Goal: Task Accomplishment & Management: Manage account settings

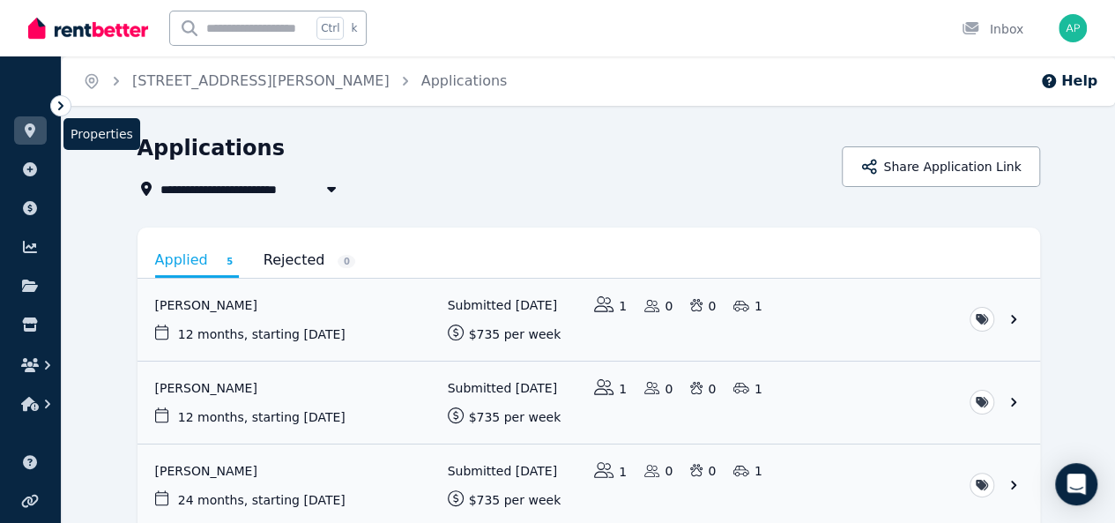
click at [33, 137] on icon at bounding box center [30, 130] width 18 height 14
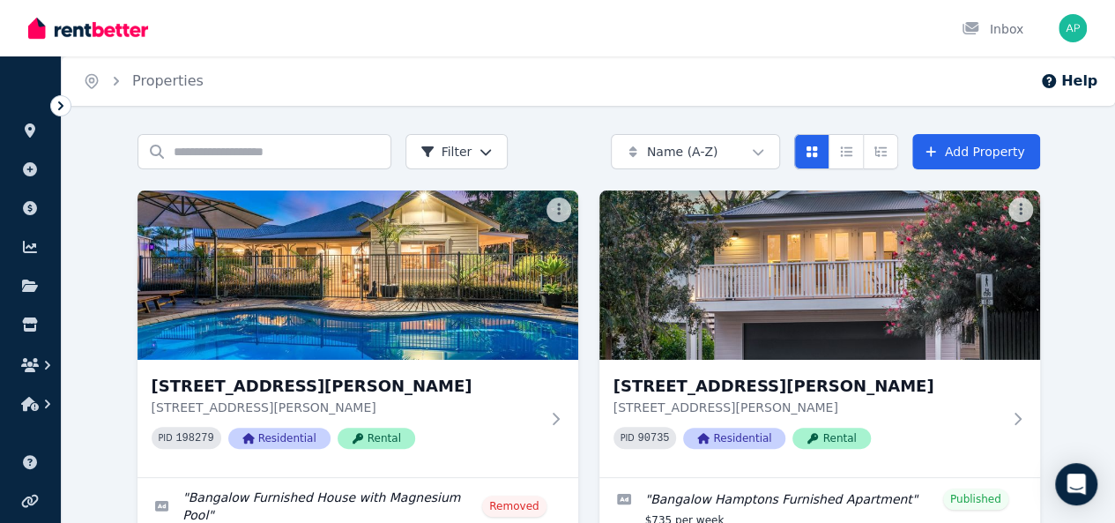
click at [599, 290] on img at bounding box center [819, 274] width 441 height 169
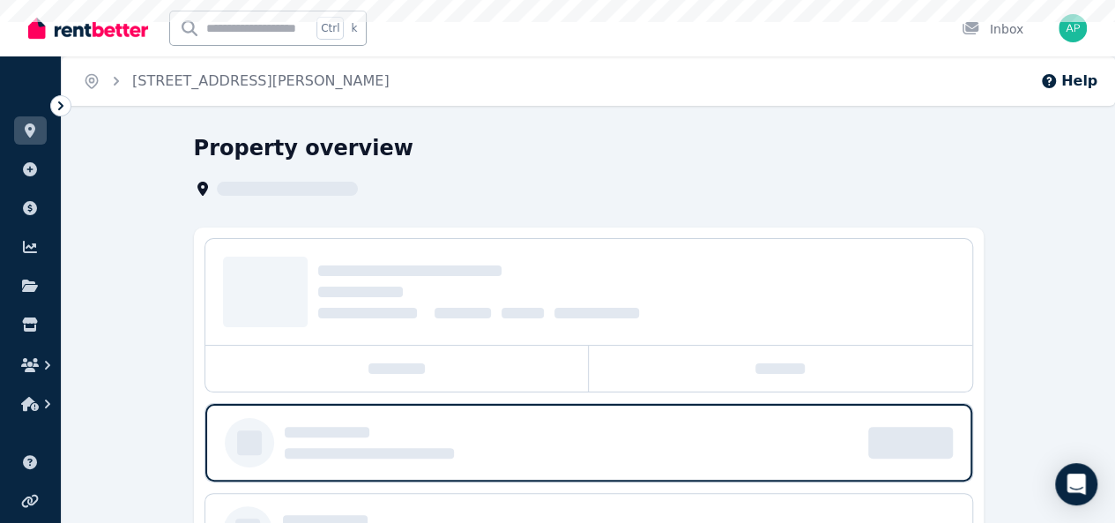
click at [560, 290] on div at bounding box center [636, 291] width 636 height 53
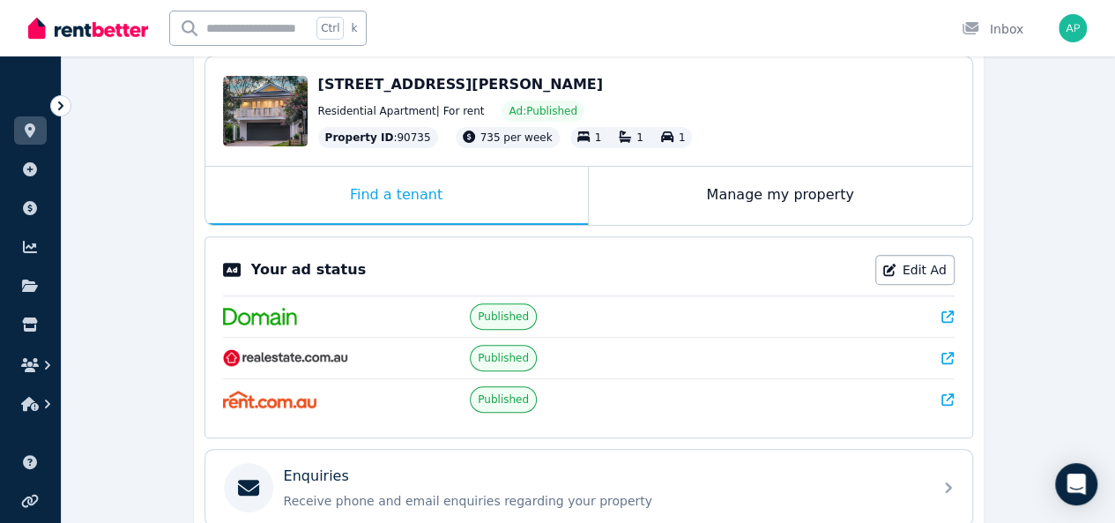
scroll to position [187, 0]
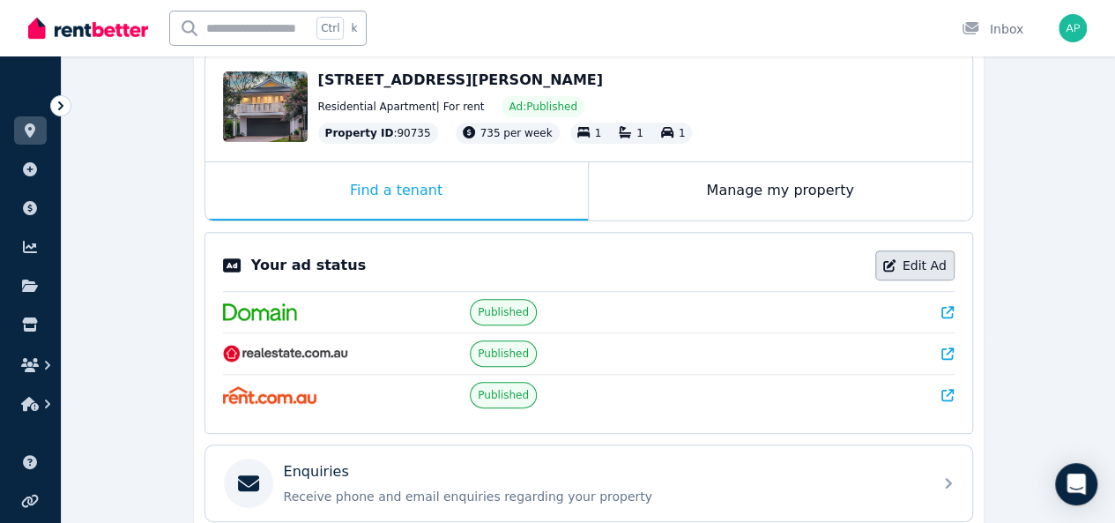
click at [924, 264] on link "Edit Ad" at bounding box center [914, 265] width 79 height 30
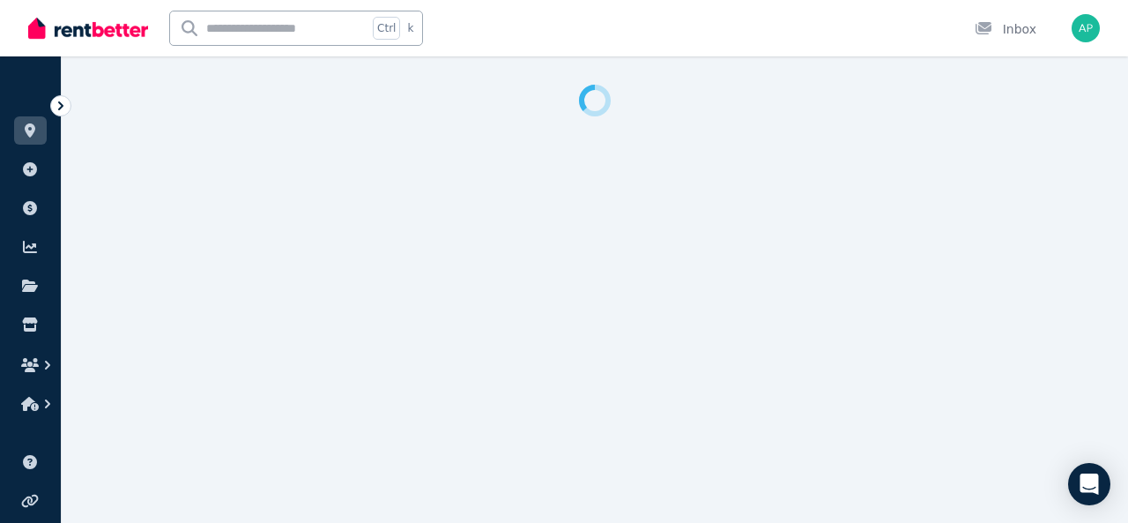
select select "**********"
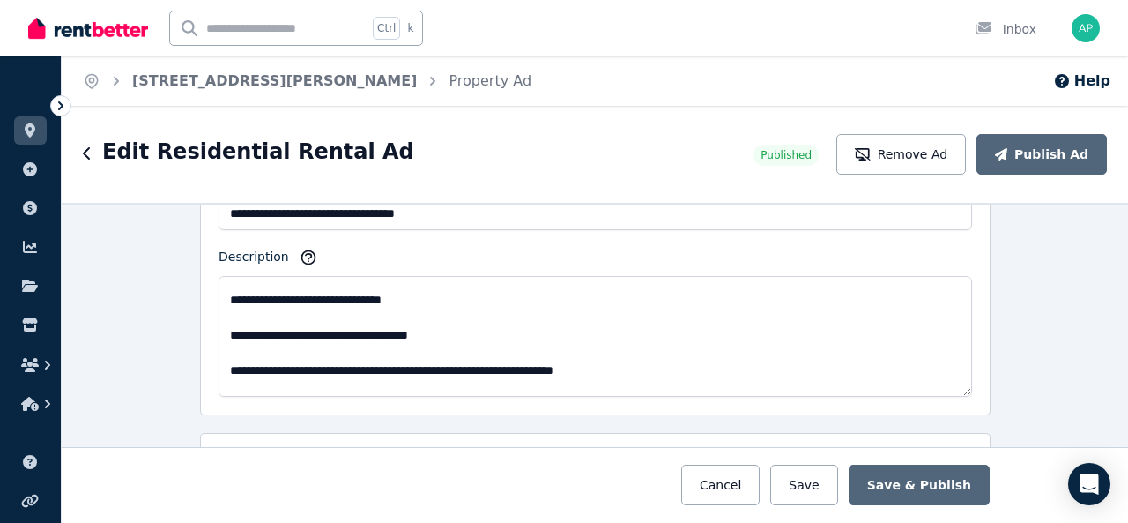
scroll to position [415, 0]
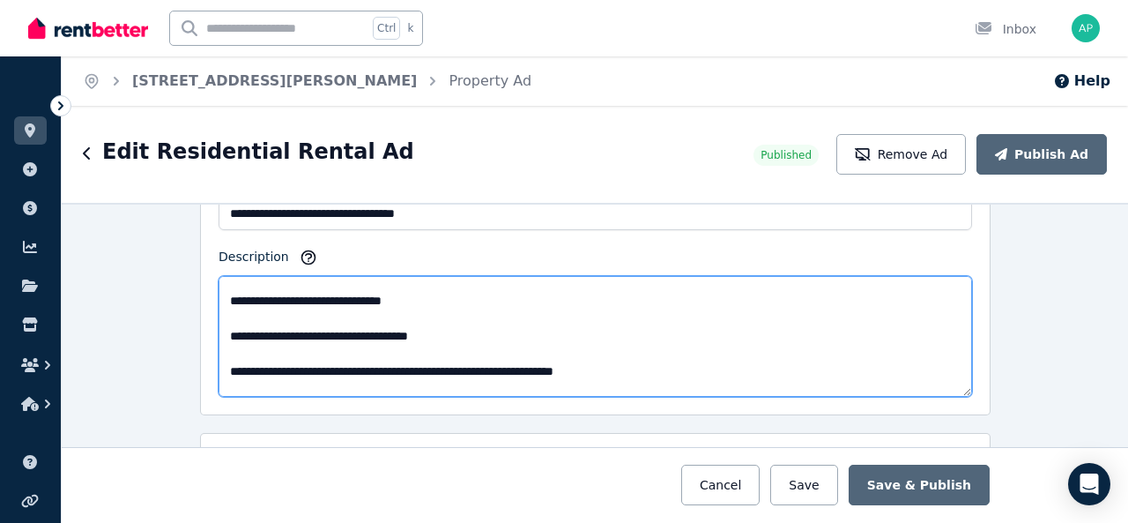
drag, startPoint x: 355, startPoint y: 360, endPoint x: 311, endPoint y: 360, distance: 44.1
click at [311, 360] on textarea "Description" at bounding box center [596, 336] width 754 height 121
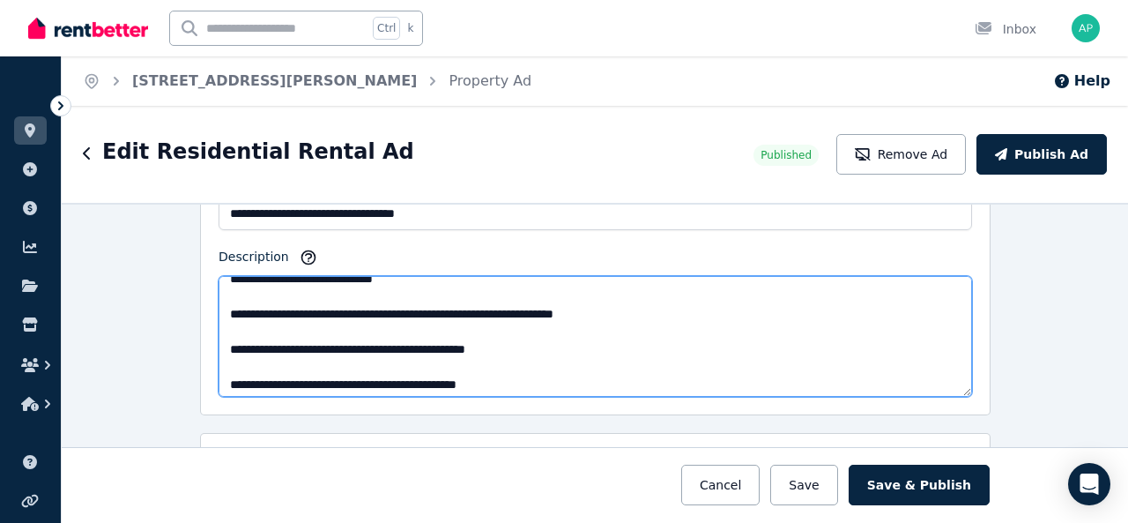
scroll to position [472, 0]
click at [346, 338] on textarea "Description" at bounding box center [596, 336] width 754 height 121
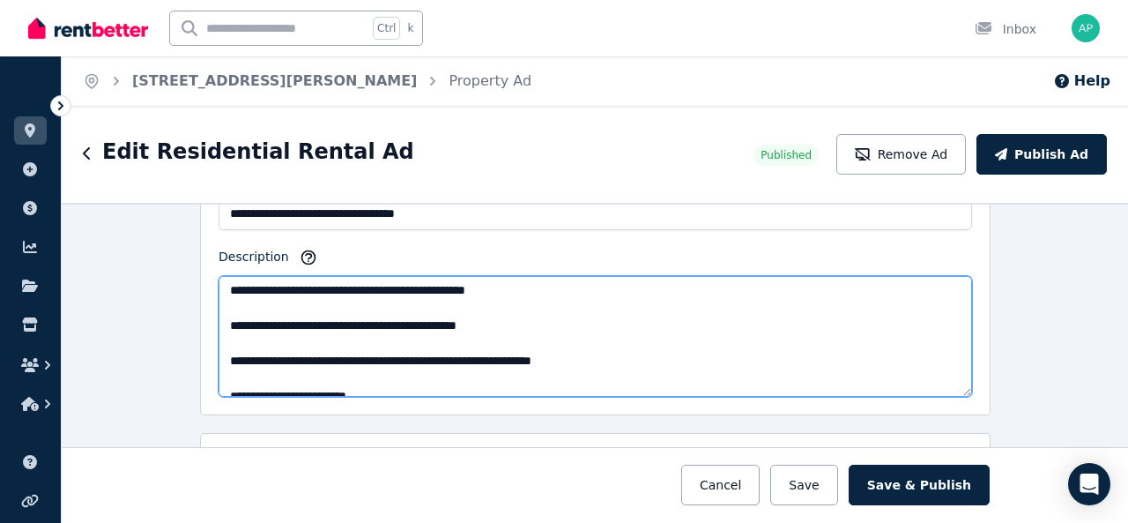
scroll to position [534, 0]
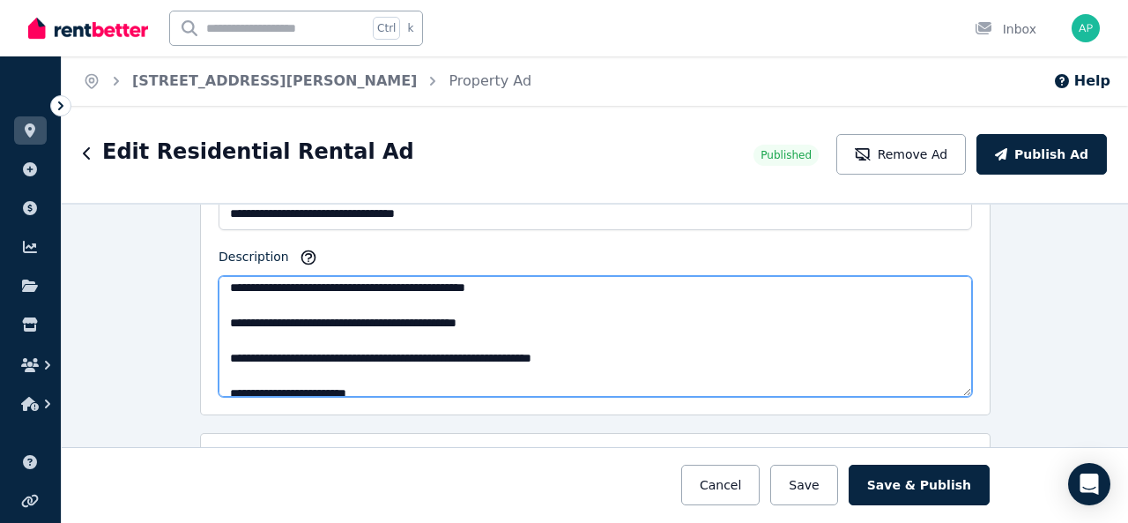
drag, startPoint x: 525, startPoint y: 314, endPoint x: 213, endPoint y: 313, distance: 312.0
click at [219, 313] on textarea "Description" at bounding box center [596, 336] width 754 height 121
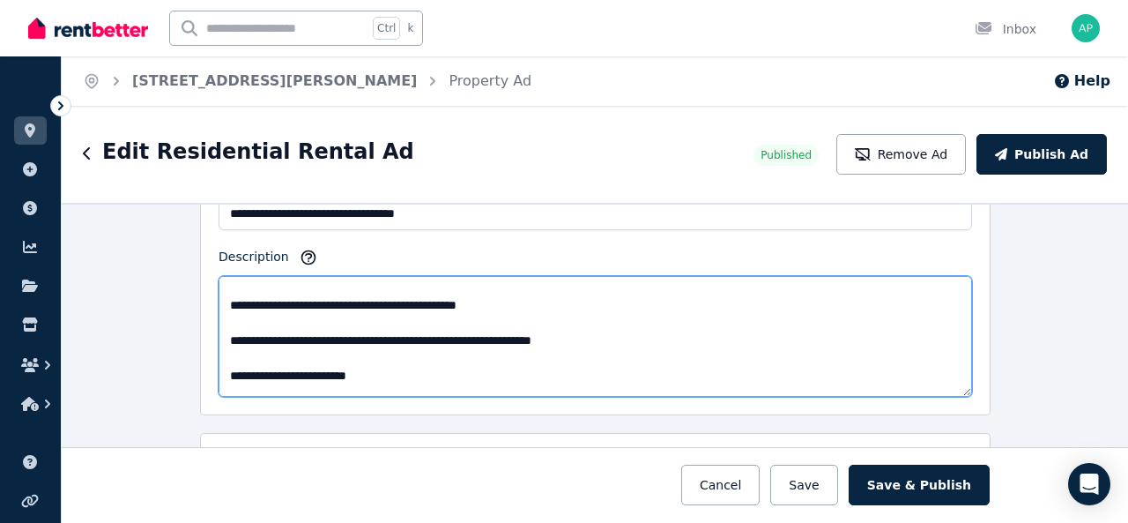
click at [219, 310] on textarea "Description" at bounding box center [596, 336] width 754 height 121
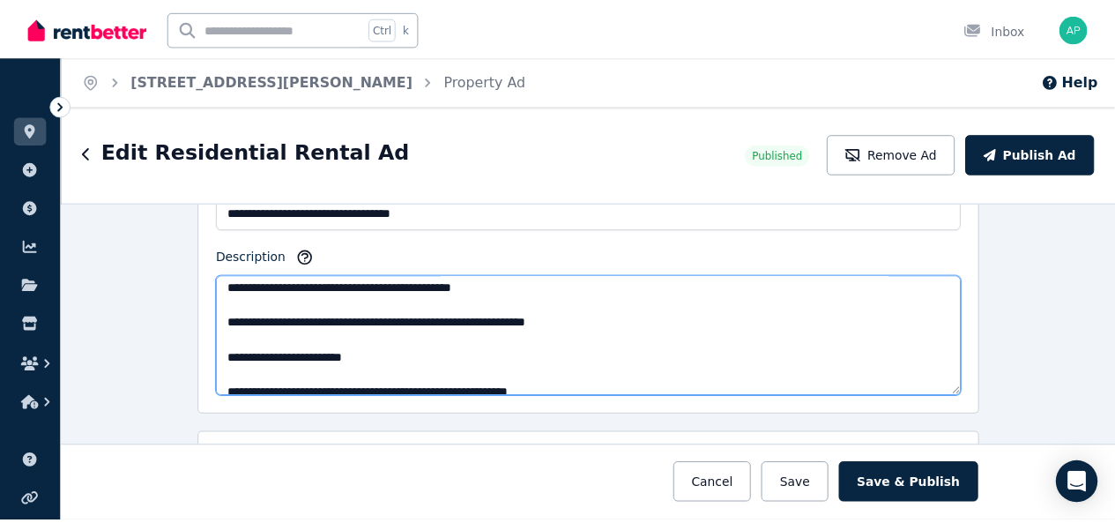
scroll to position [617, 0]
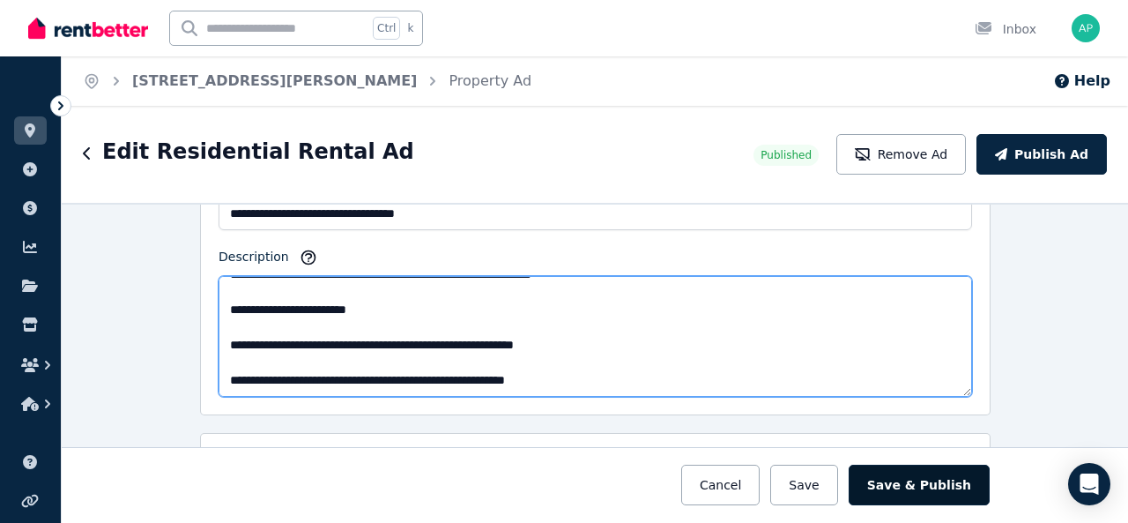
type textarea "**********"
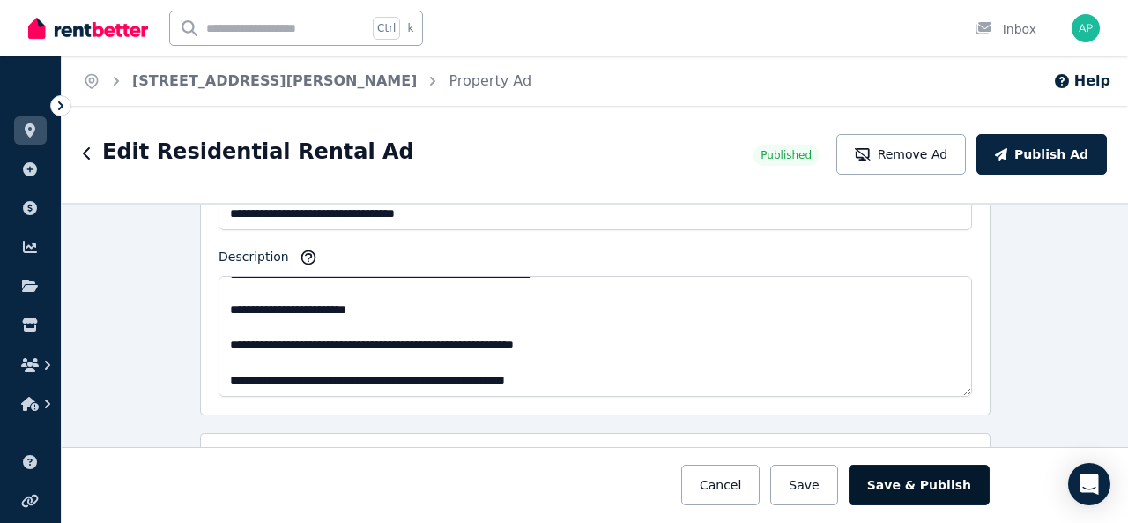
click at [918, 490] on button "Save & Publish" at bounding box center [919, 485] width 141 height 41
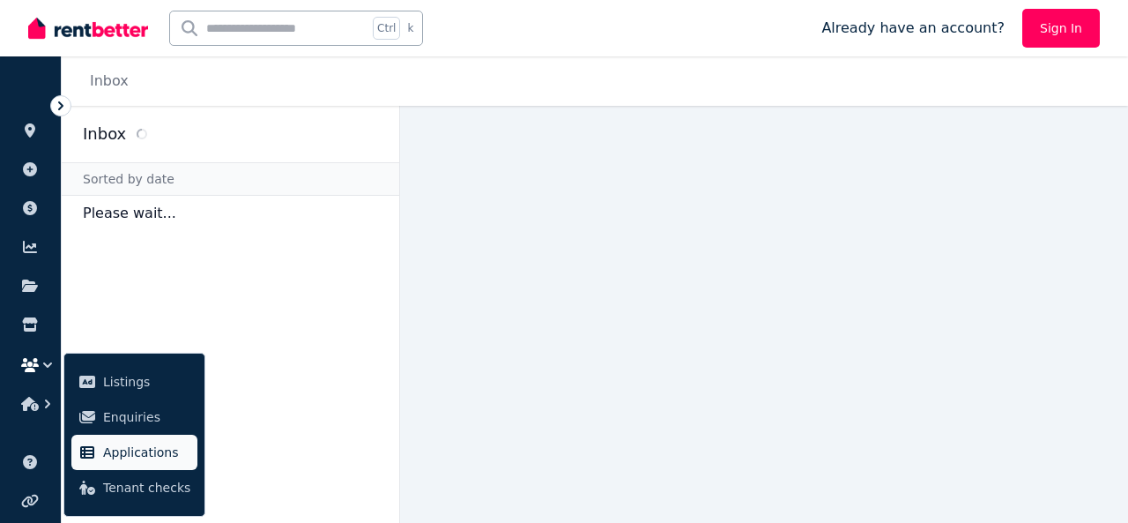
click at [136, 465] on link "Applications" at bounding box center [134, 452] width 126 height 35
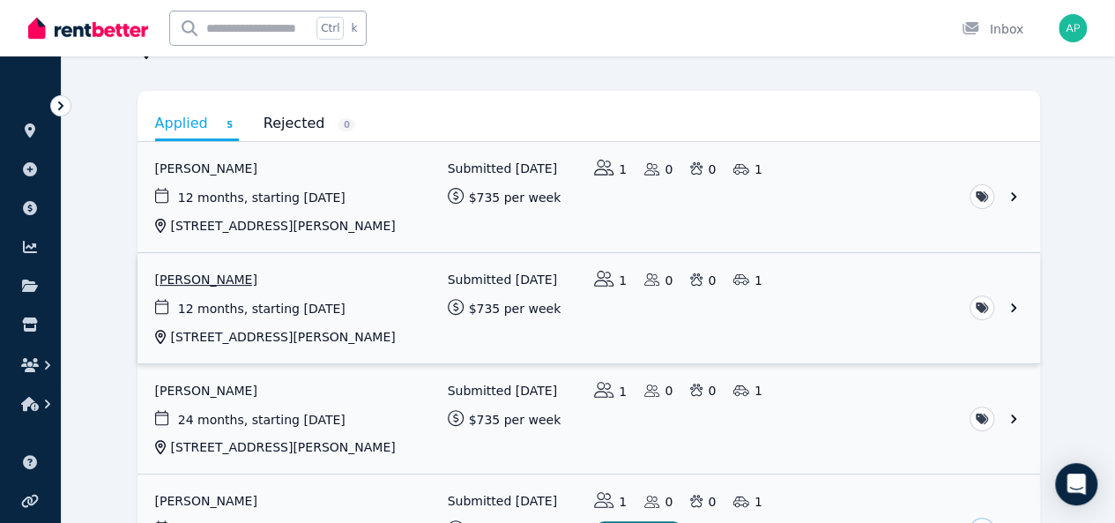
scroll to position [136, 0]
click at [302, 213] on link "View application: Ali Archdeacon" at bounding box center [589, 198] width 903 height 110
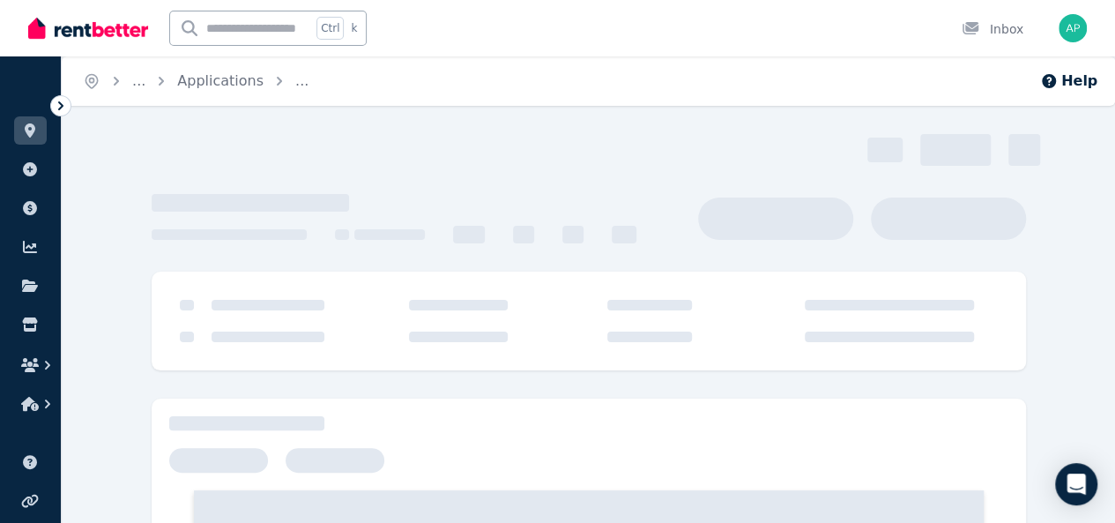
click at [302, 213] on div at bounding box center [589, 218] width 874 height 49
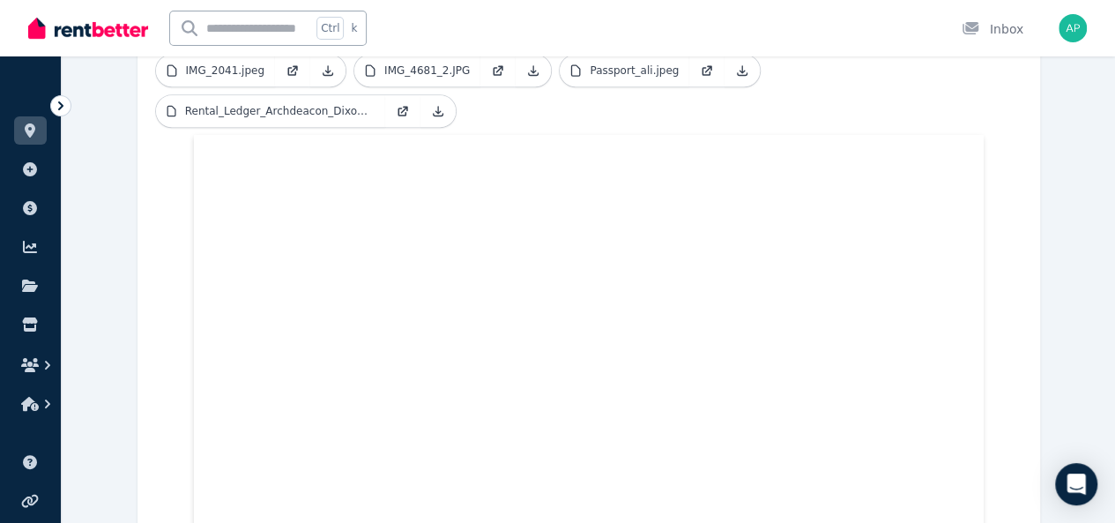
scroll to position [434, 0]
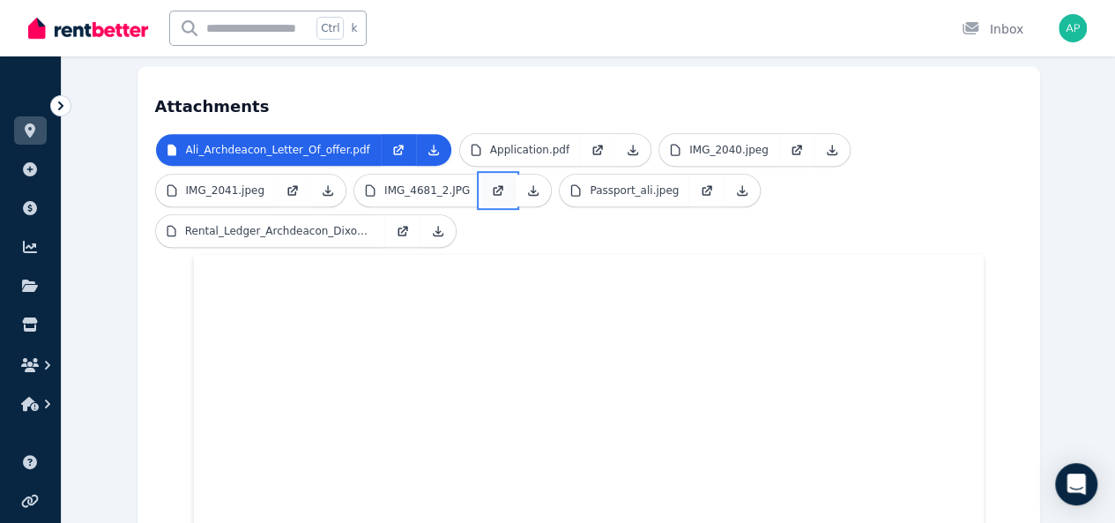
click at [491, 183] on icon at bounding box center [498, 190] width 14 height 14
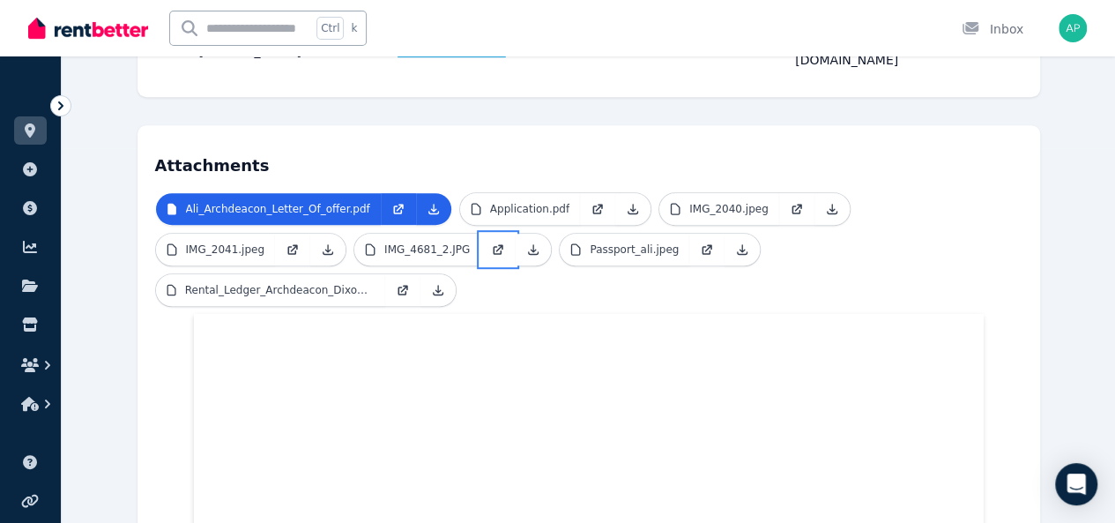
scroll to position [372, 0]
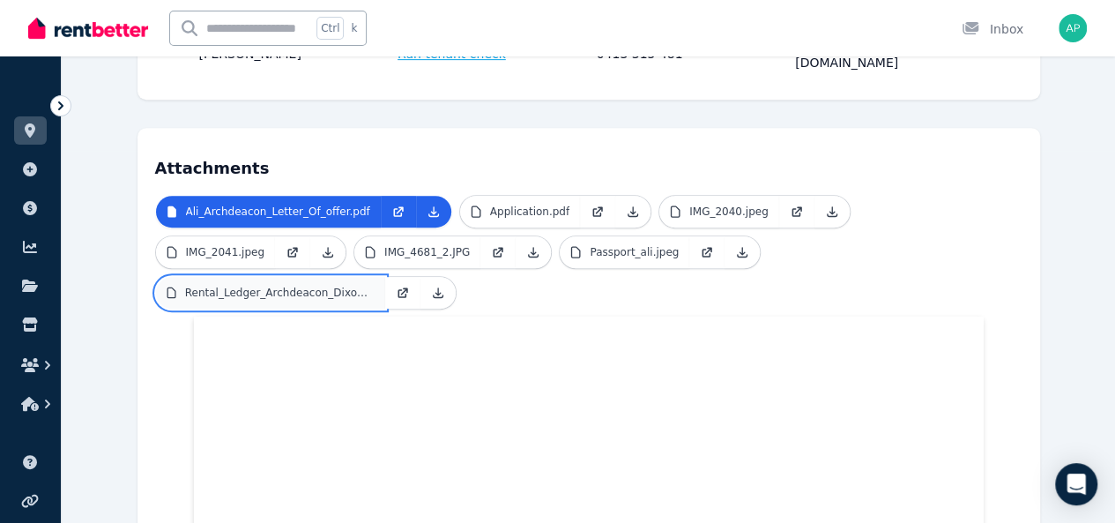
click at [375, 286] on p "Rental_Ledger_Archdeacon_Dixon.pdf" at bounding box center [280, 293] width 190 height 14
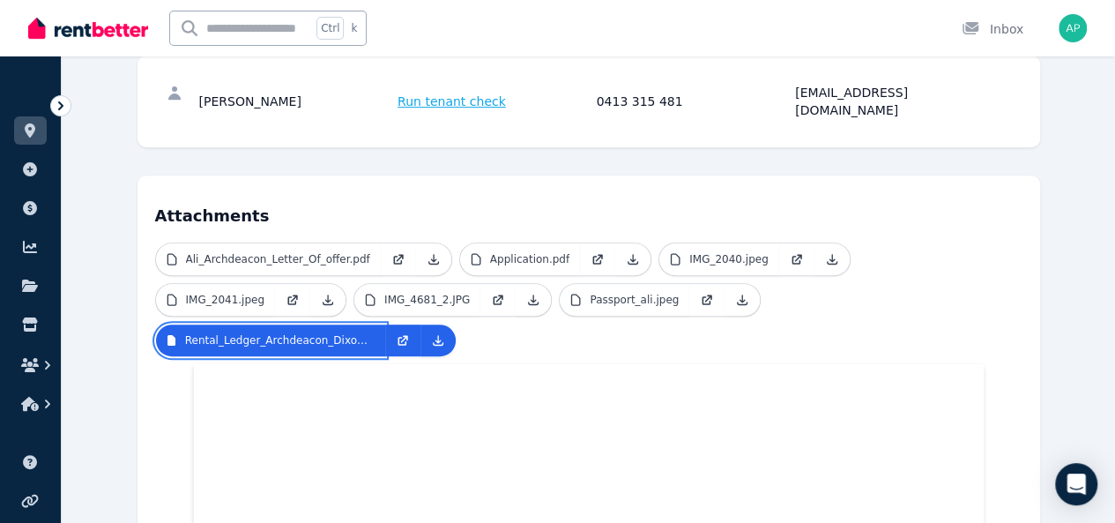
scroll to position [323, 0]
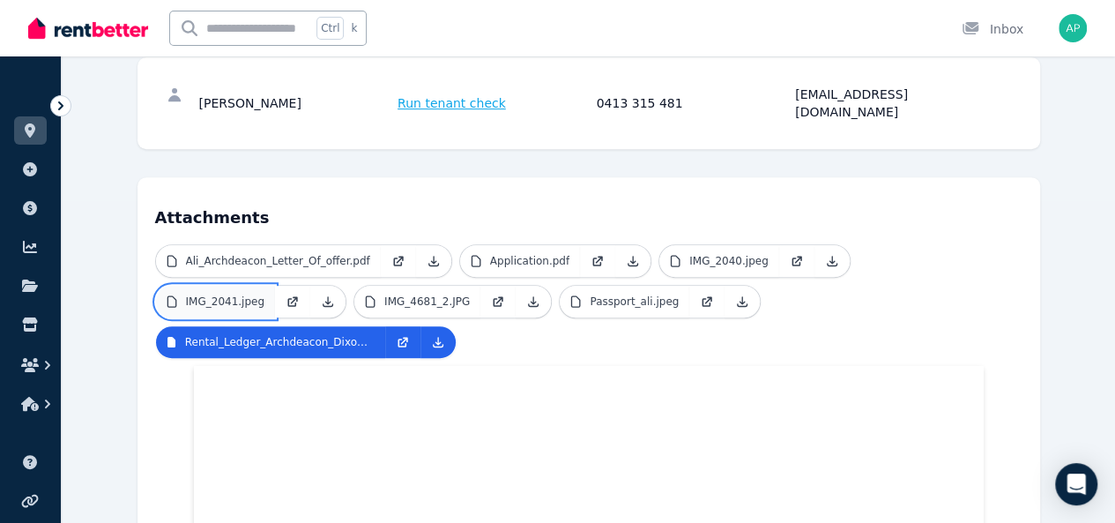
click at [276, 286] on link "IMG_2041.jpeg" at bounding box center [216, 302] width 120 height 32
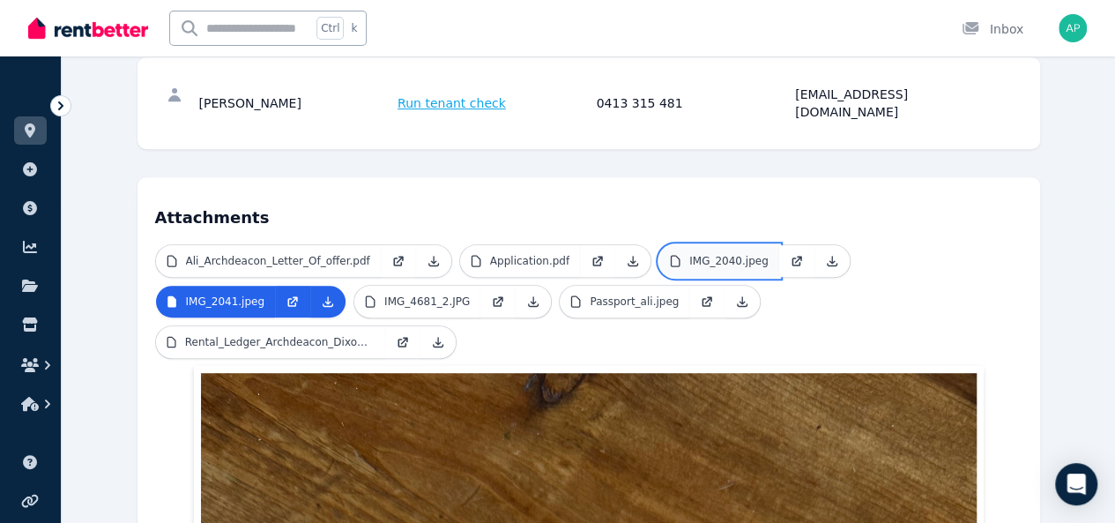
click at [689, 254] on p "IMG_2040.jpeg" at bounding box center [728, 261] width 79 height 14
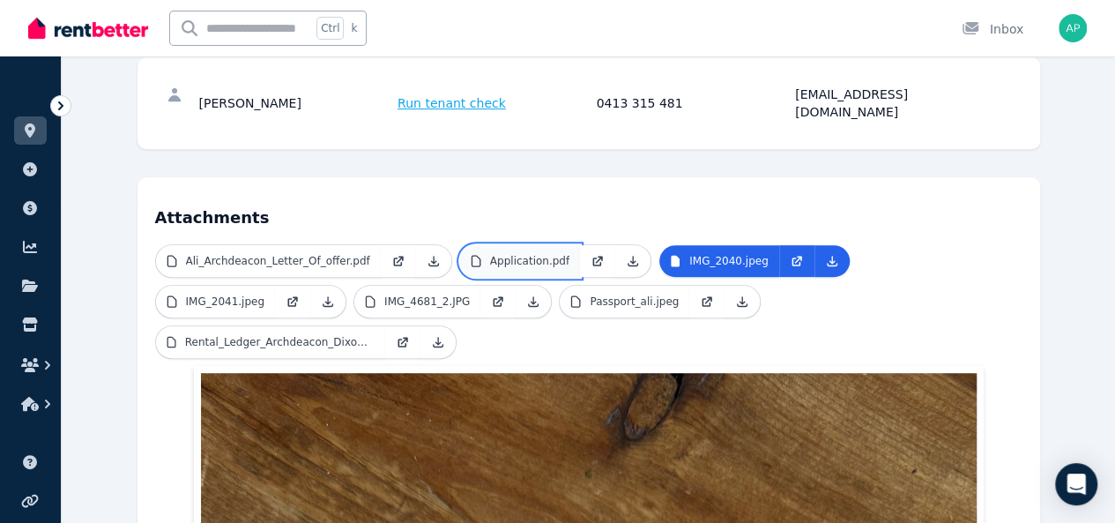
click at [490, 254] on p "Application.pdf" at bounding box center [529, 261] width 79 height 14
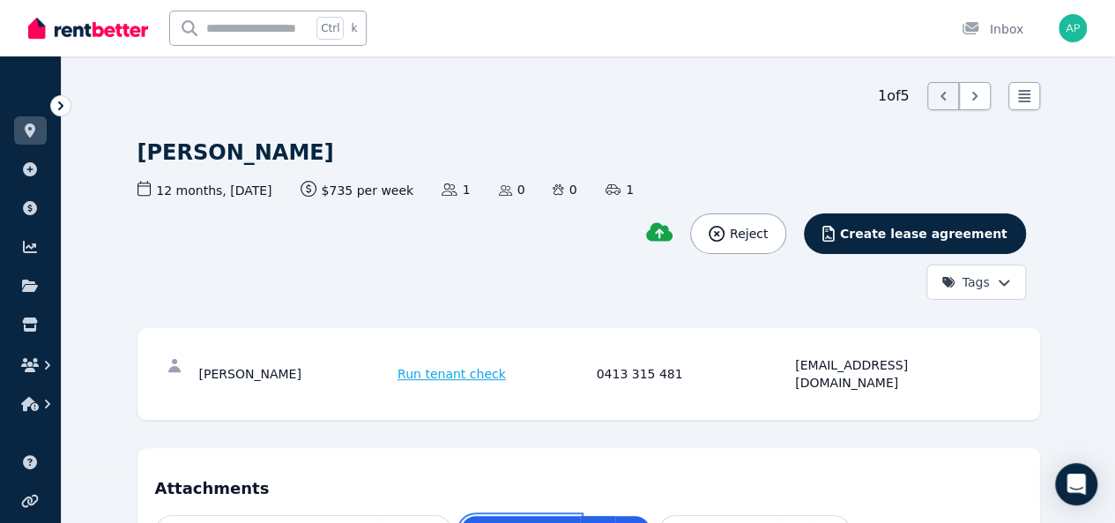
scroll to position [0, 0]
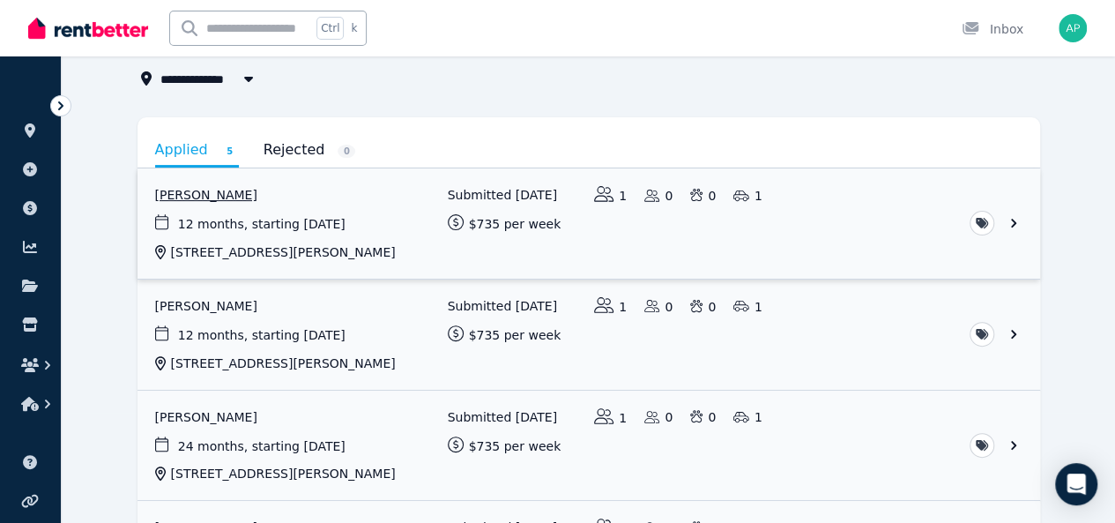
scroll to position [118, 0]
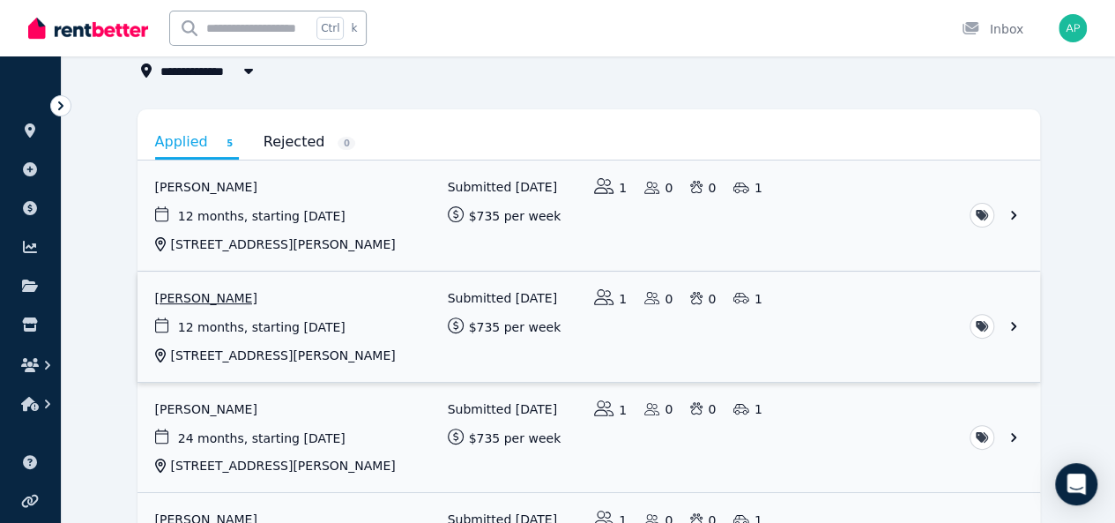
click at [353, 346] on link "View application: Ange Chamberlain" at bounding box center [589, 326] width 903 height 110
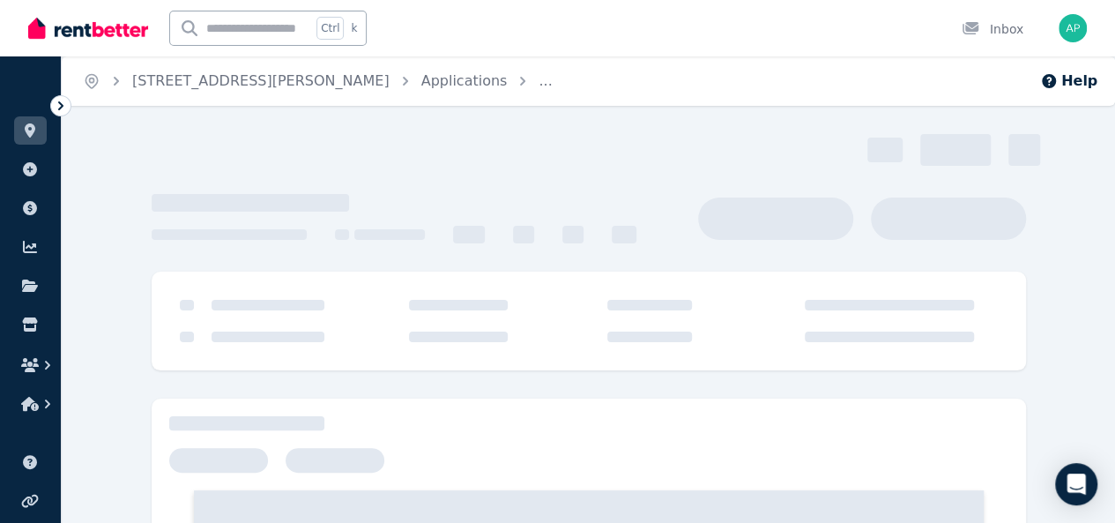
click at [353, 346] on div at bounding box center [588, 337] width 839 height 32
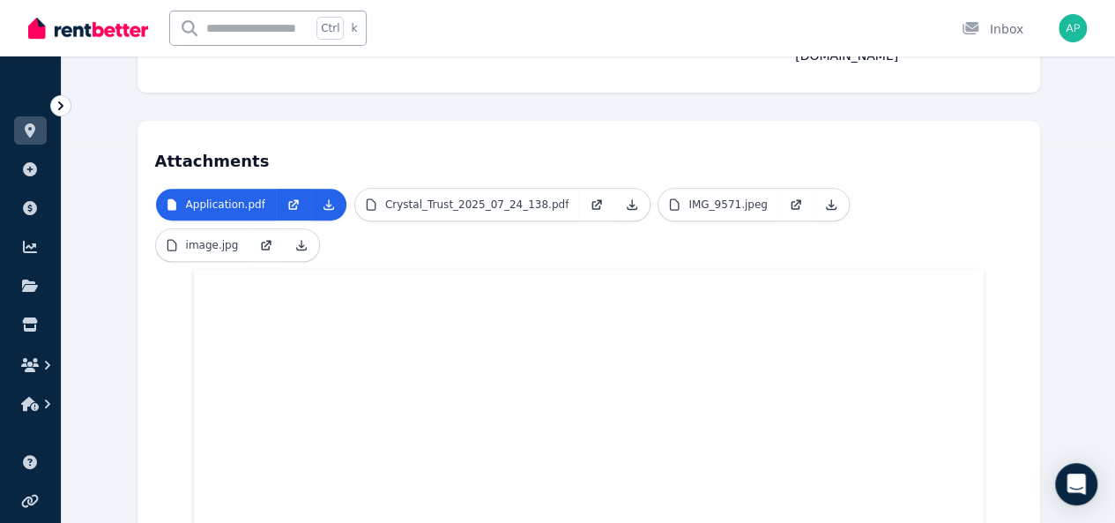
scroll to position [373, 0]
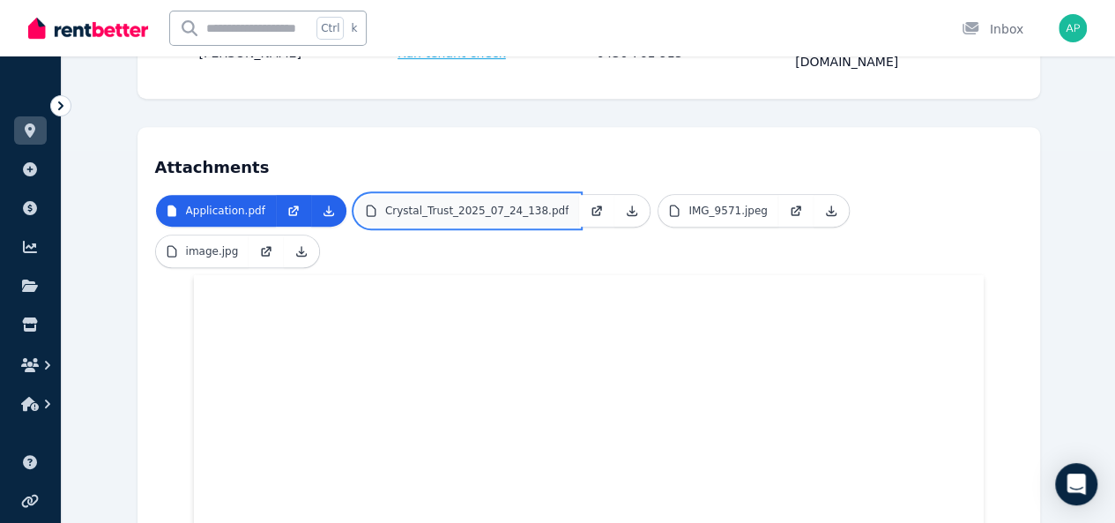
click at [435, 204] on p "Crystal_Trust_2025_07_24_138.pdf" at bounding box center [476, 211] width 183 height 14
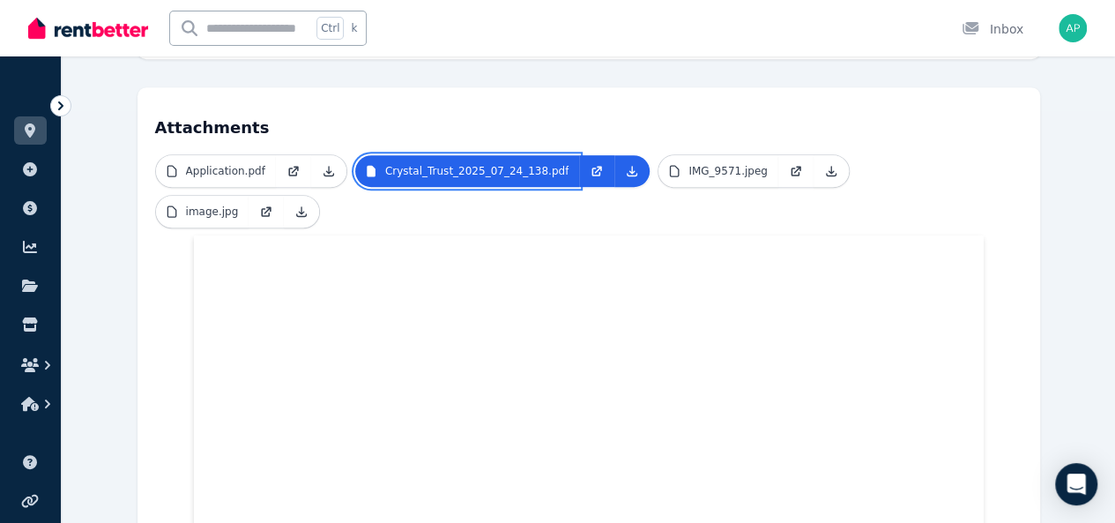
scroll to position [398, 0]
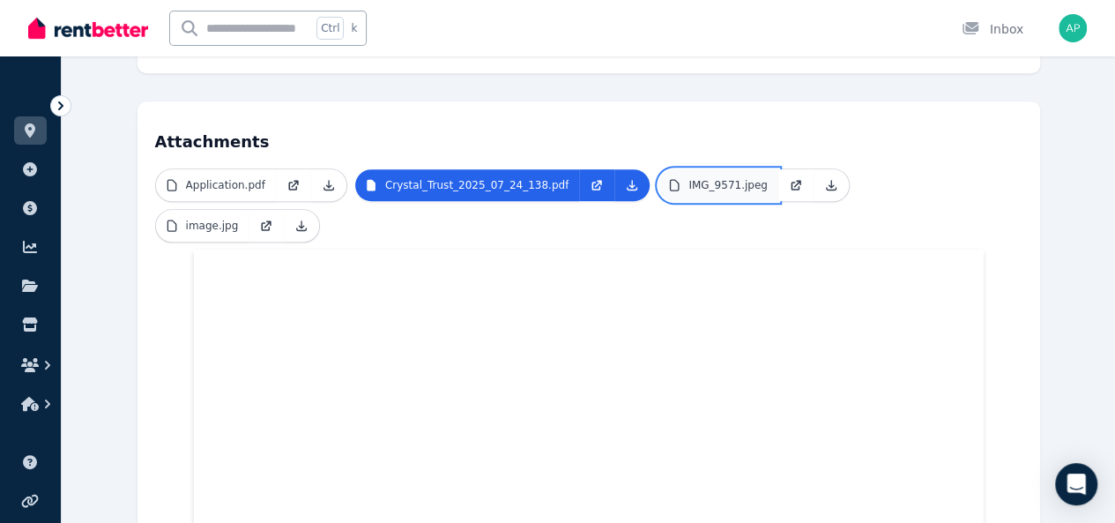
click at [682, 169] on link "IMG_9571.jpeg" at bounding box center [718, 185] width 120 height 32
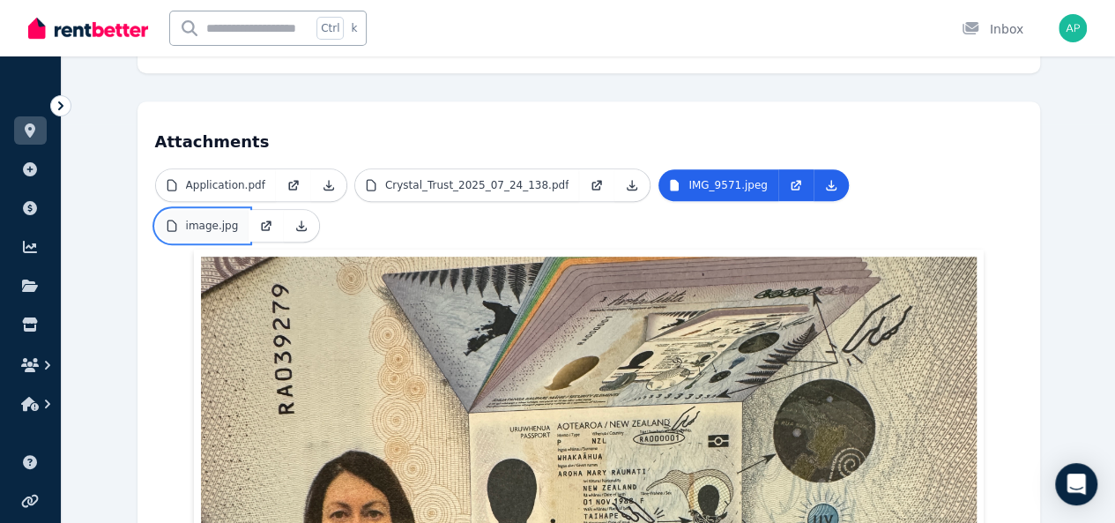
click at [239, 219] on p "image.jpg" at bounding box center [212, 226] width 53 height 14
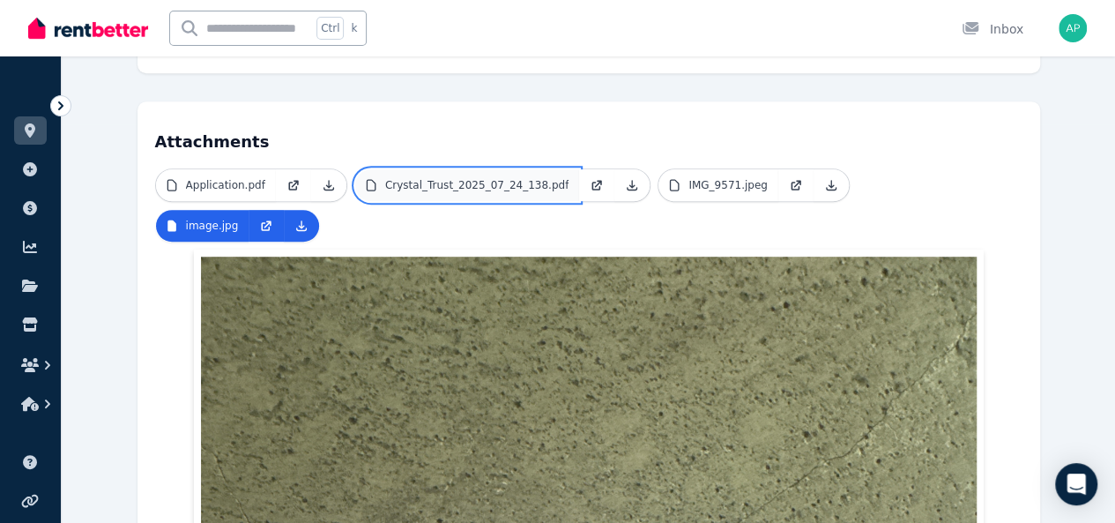
click at [394, 178] on p "Crystal_Trust_2025_07_24_138.pdf" at bounding box center [476, 185] width 183 height 14
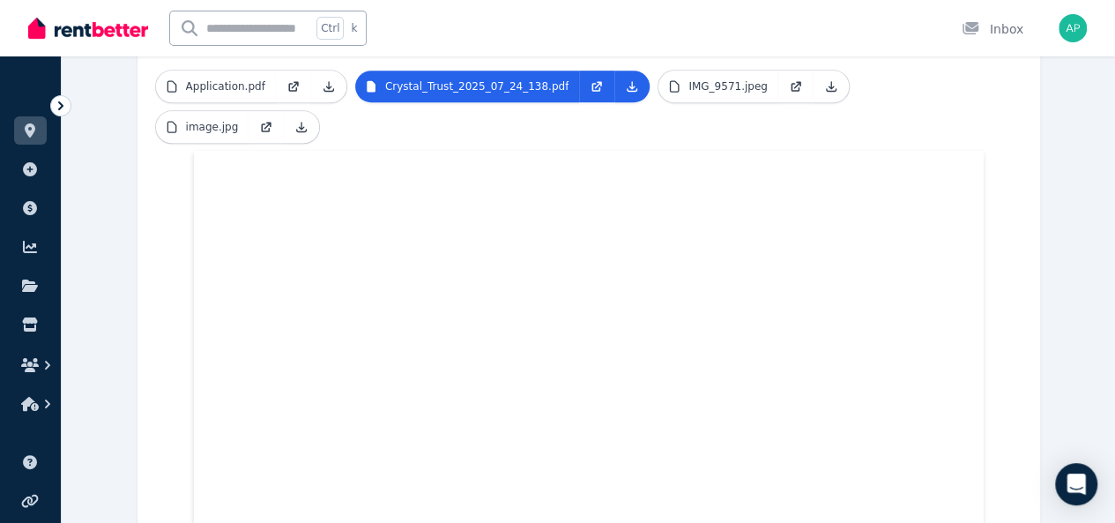
scroll to position [513, 0]
